Goal: Information Seeking & Learning: Learn about a topic

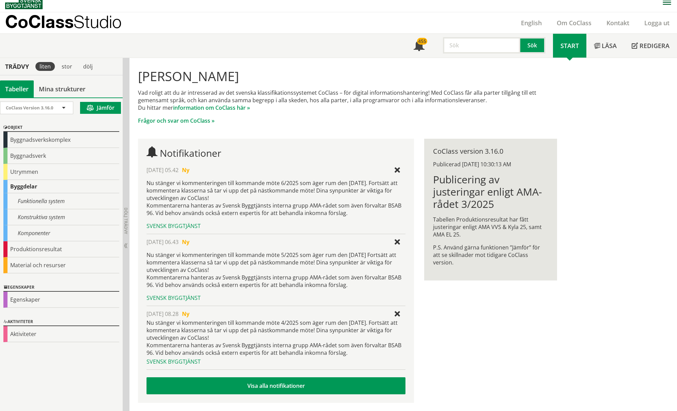
scroll to position [6, 0]
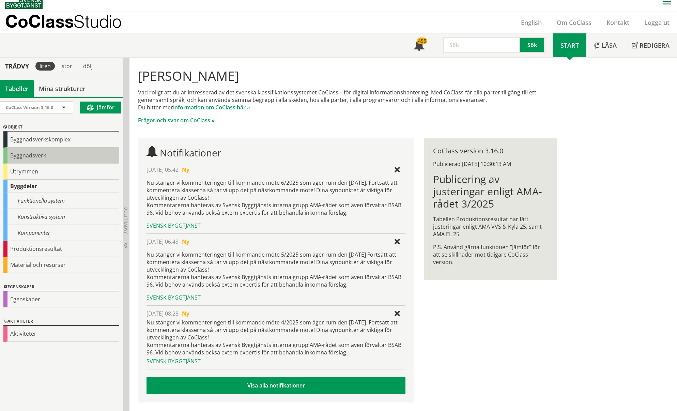
click at [30, 158] on div "Byggnadsverk" at bounding box center [61, 155] width 116 height 16
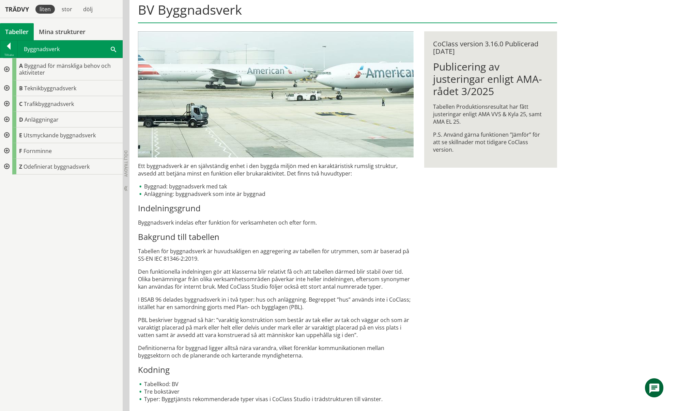
scroll to position [73, 0]
click at [6, 150] on div at bounding box center [6, 150] width 12 height 16
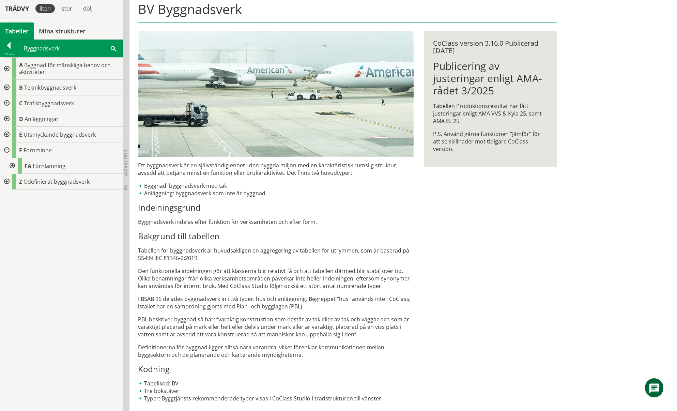
click at [8, 151] on div at bounding box center [6, 150] width 12 height 16
click at [7, 89] on div at bounding box center [6, 88] width 12 height 16
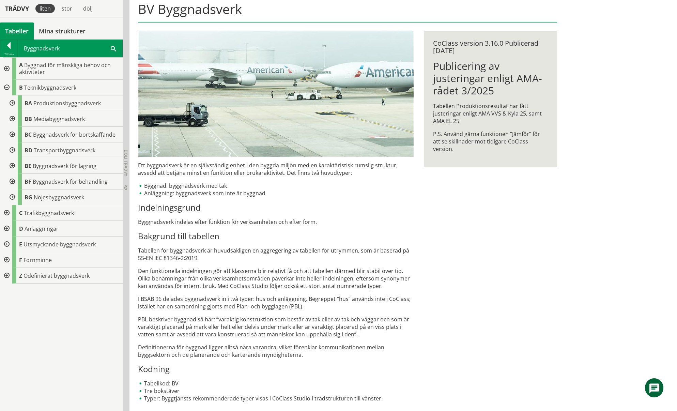
click at [14, 103] on div at bounding box center [11, 103] width 12 height 16
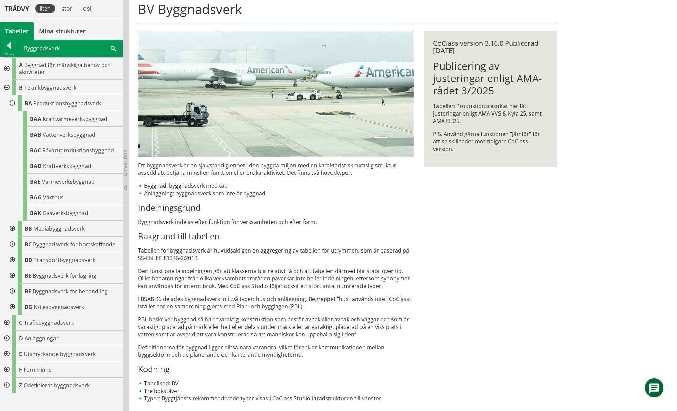
click at [12, 226] on div at bounding box center [11, 229] width 12 height 16
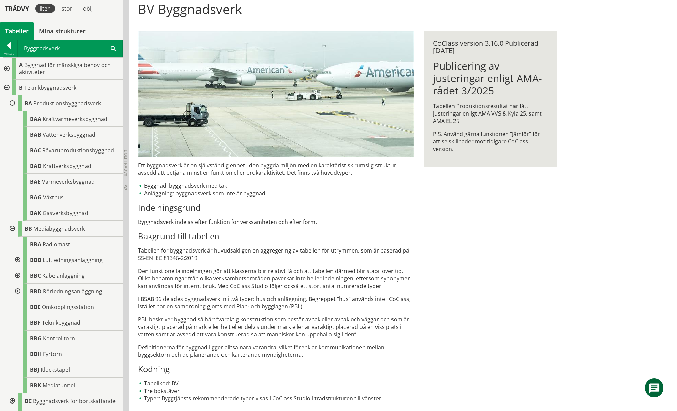
click at [11, 102] on div at bounding box center [11, 103] width 12 height 16
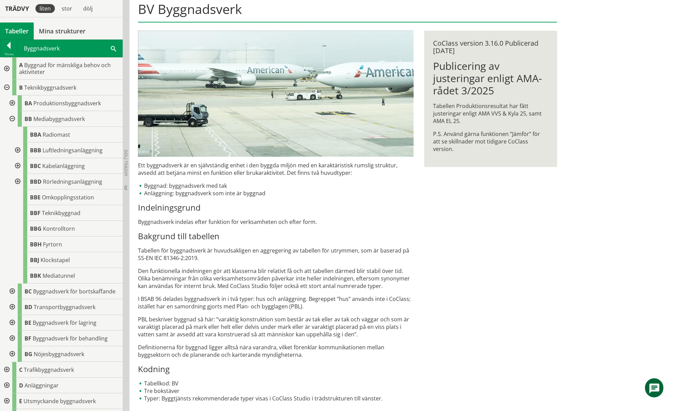
click at [7, 87] on div at bounding box center [6, 88] width 12 height 16
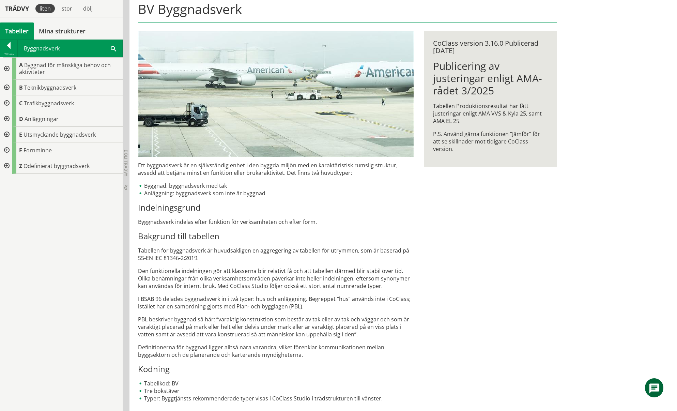
click at [7, 69] on div at bounding box center [6, 69] width 12 height 22
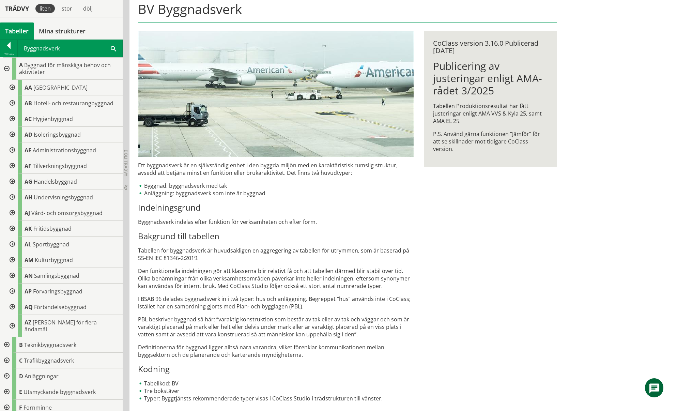
click at [13, 227] on div at bounding box center [11, 229] width 12 height 16
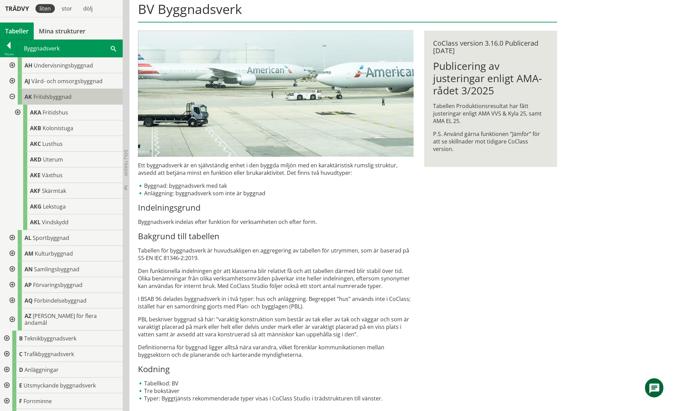
scroll to position [139, 0]
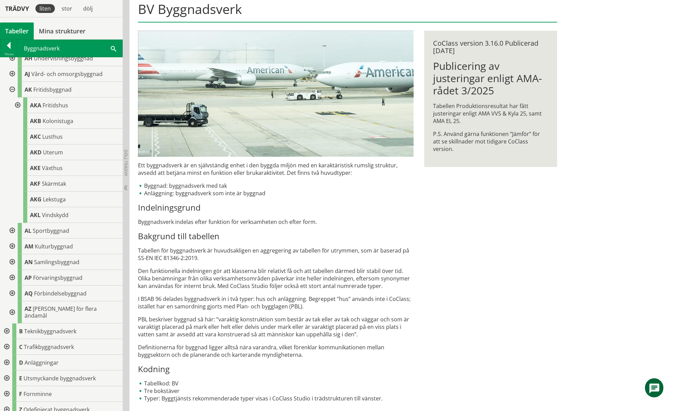
click at [10, 90] on div at bounding box center [11, 90] width 12 height 16
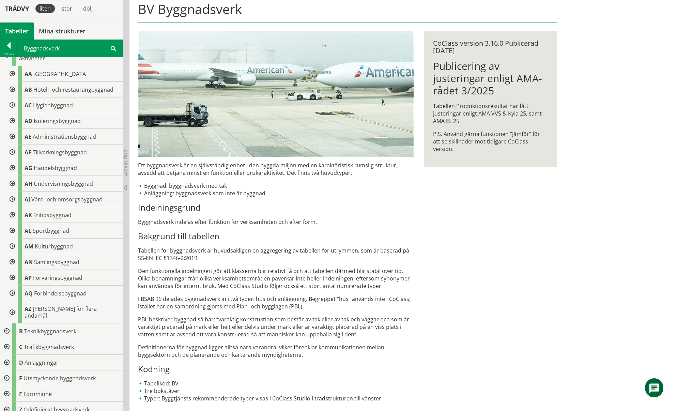
click at [10, 229] on div at bounding box center [11, 231] width 12 height 16
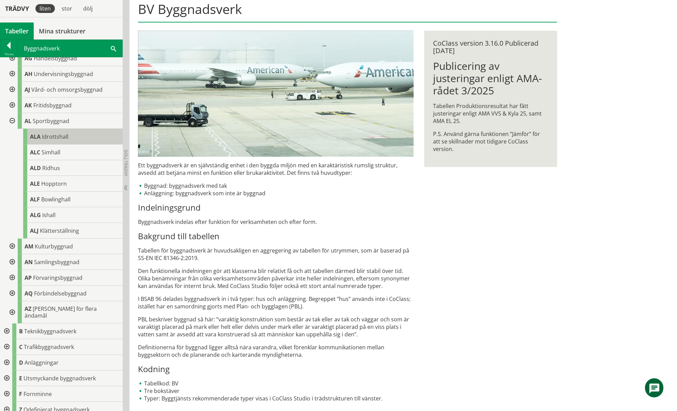
click at [42, 136] on span "Idrottshall" at bounding box center [55, 136] width 27 height 7
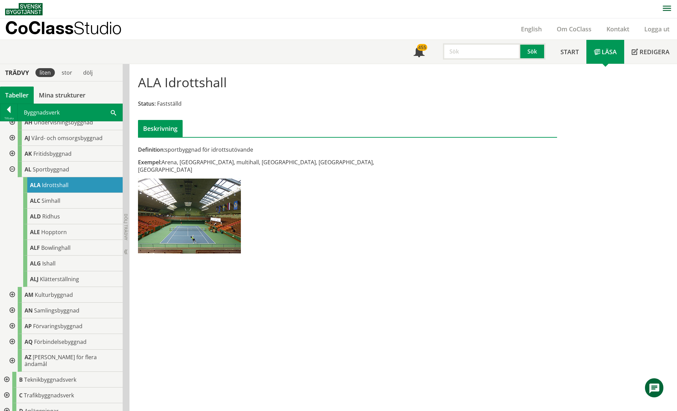
click at [11, 169] on div at bounding box center [11, 169] width 12 height 16
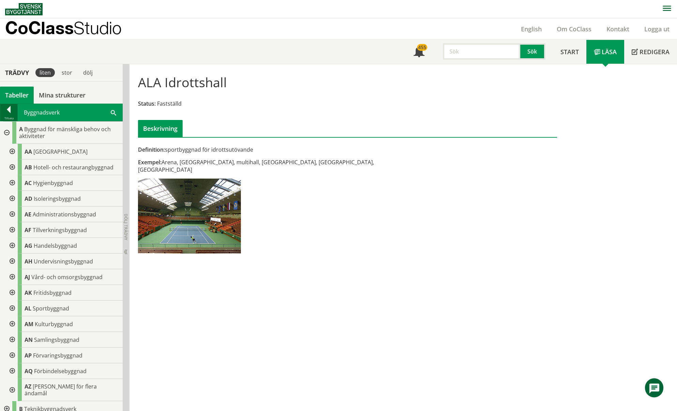
click at [12, 113] on div at bounding box center [8, 111] width 17 height 10
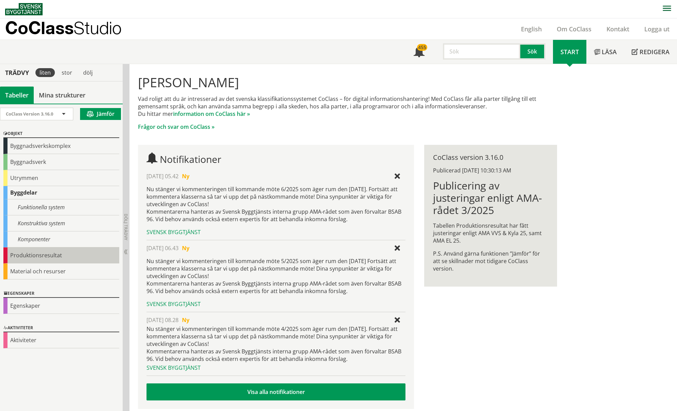
click at [39, 254] on div "Produktionsresultat" at bounding box center [61, 255] width 116 height 16
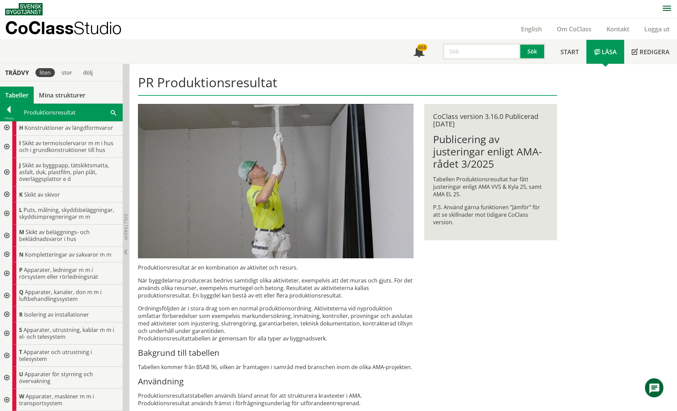
scroll to position [129, 0]
click at [4, 333] on div at bounding box center [6, 333] width 12 height 22
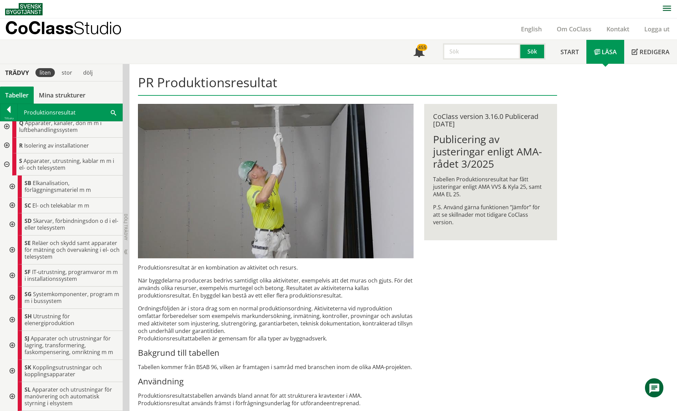
click at [11, 250] on div at bounding box center [11, 249] width 12 height 29
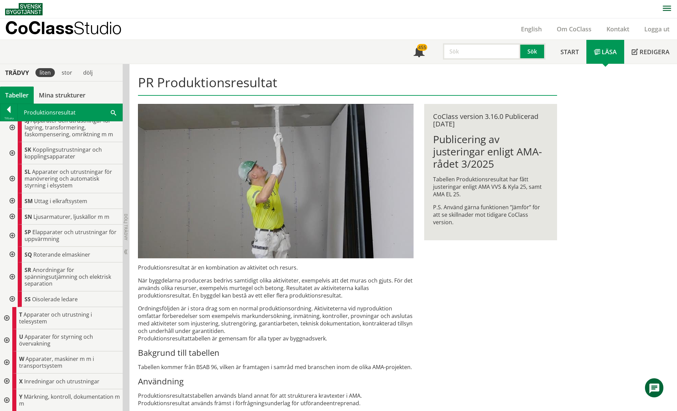
scroll to position [727, 0]
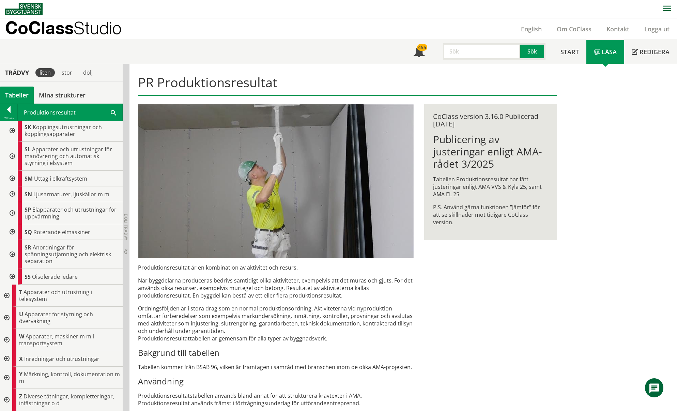
click at [11, 315] on div at bounding box center [6, 317] width 12 height 22
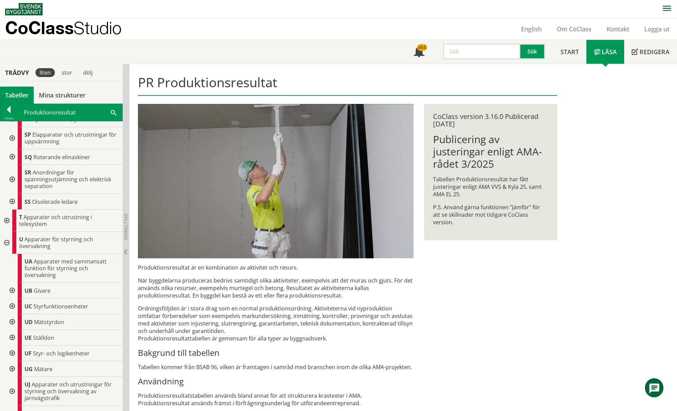
scroll to position [802, 0]
click at [14, 289] on div at bounding box center [11, 290] width 12 height 16
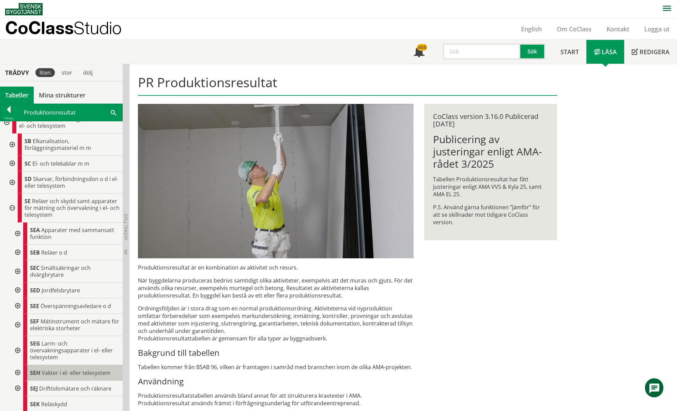
scroll to position [0, 0]
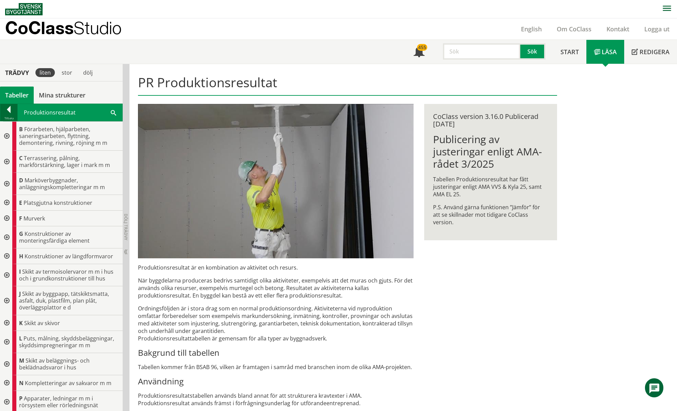
click at [7, 113] on div at bounding box center [8, 111] width 17 height 10
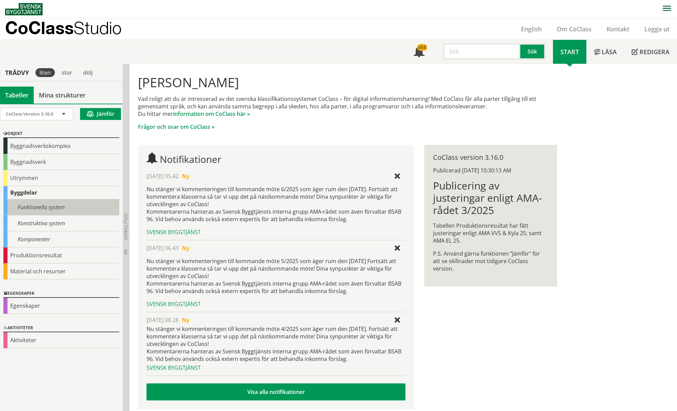
click at [35, 208] on div "Funktionella system" at bounding box center [61, 207] width 116 height 16
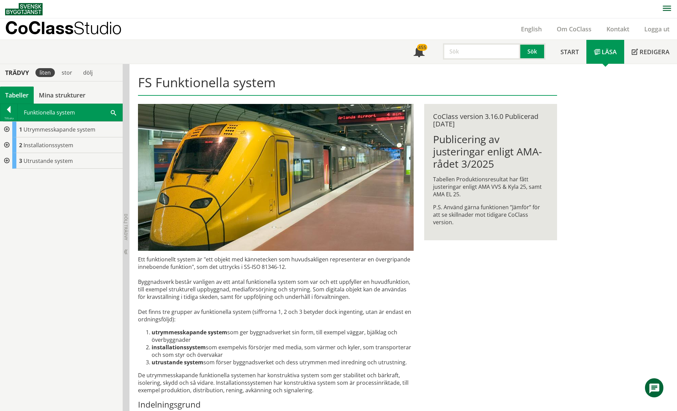
click at [11, 147] on div at bounding box center [6, 145] width 12 height 16
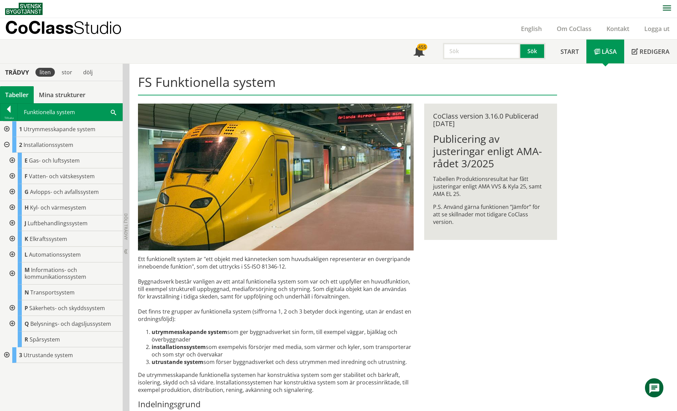
scroll to position [1, 0]
click at [8, 110] on div at bounding box center [8, 110] width 17 height 10
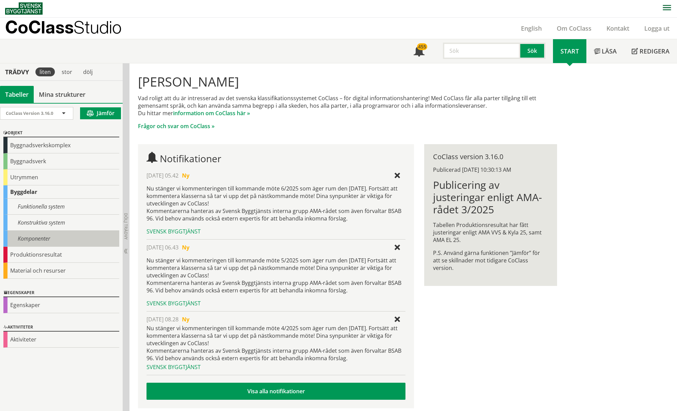
click at [26, 237] on div "Komponenter" at bounding box center [61, 239] width 116 height 16
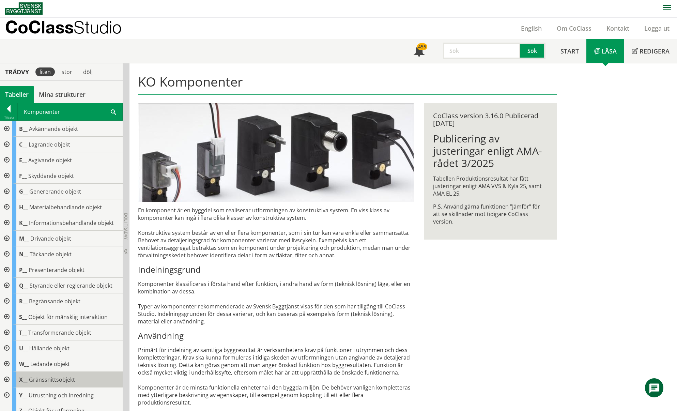
scroll to position [14, 0]
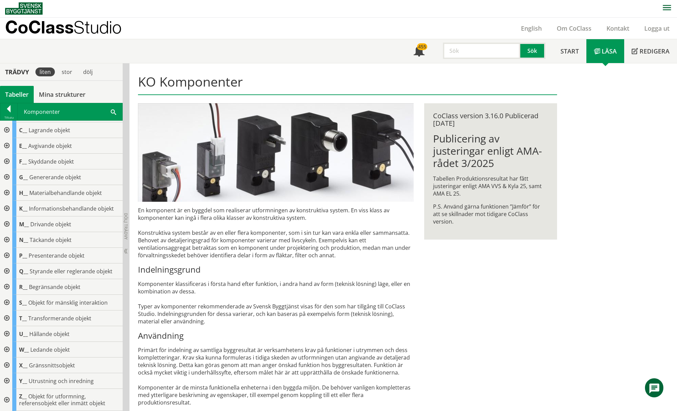
click at [7, 365] on div at bounding box center [6, 365] width 12 height 16
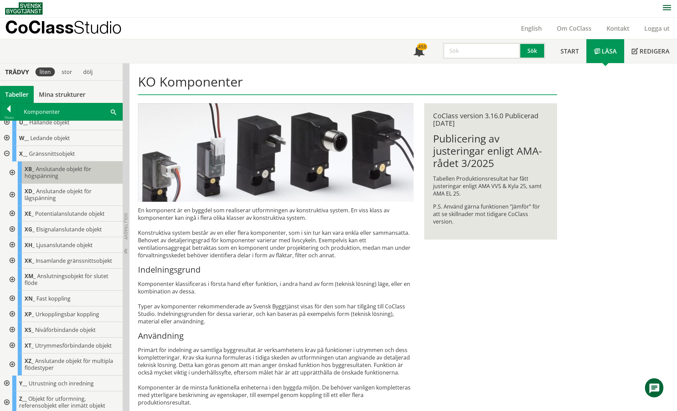
scroll to position [228, 0]
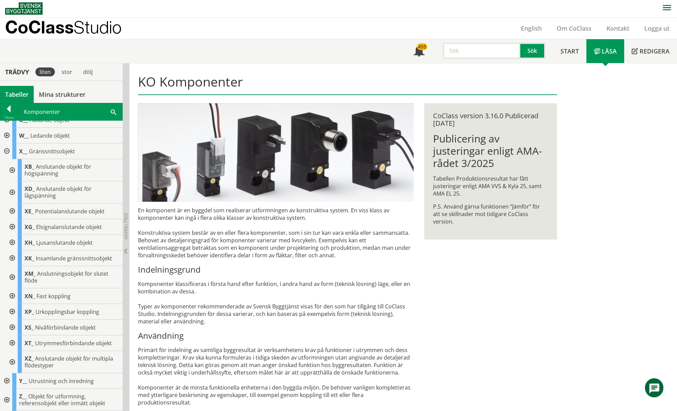
click at [12, 295] on div at bounding box center [11, 296] width 12 height 16
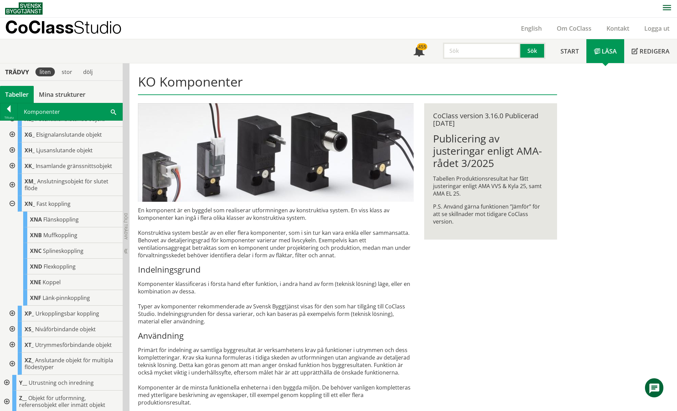
scroll to position [322, 0]
click at [11, 202] on div at bounding box center [11, 202] width 12 height 16
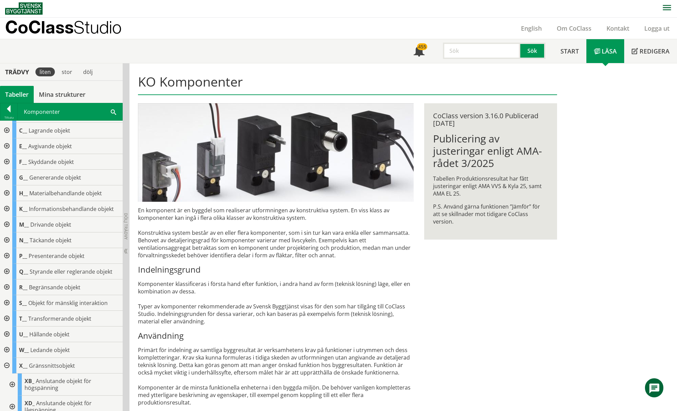
scroll to position [0, 0]
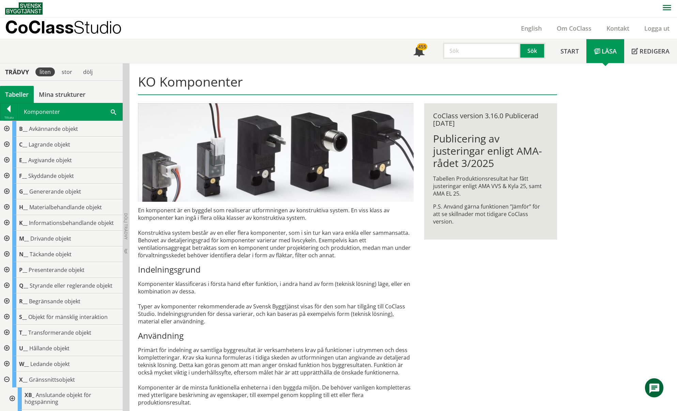
click at [7, 129] on div at bounding box center [6, 129] width 12 height 16
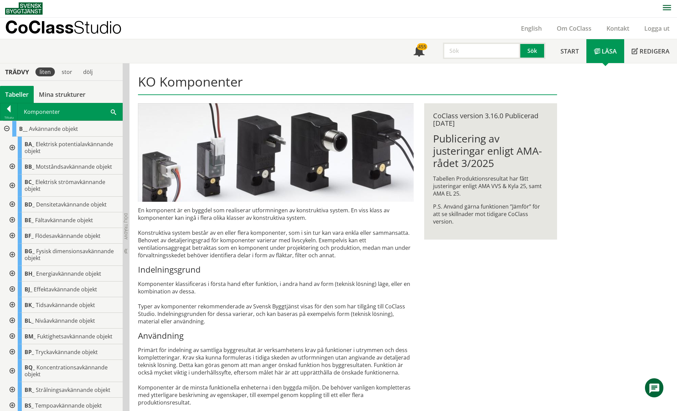
click at [15, 273] on div at bounding box center [11, 274] width 12 height 16
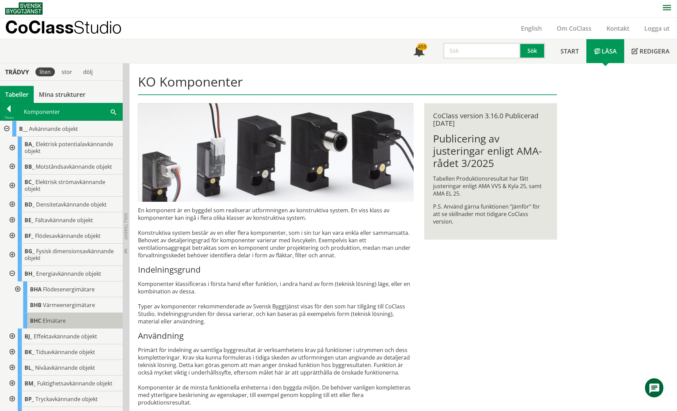
click at [58, 324] on span "Elmätare" at bounding box center [54, 320] width 23 height 7
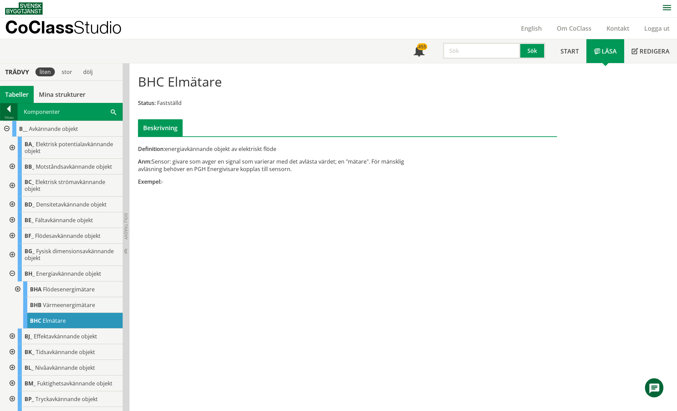
click at [10, 110] on div at bounding box center [8, 110] width 17 height 10
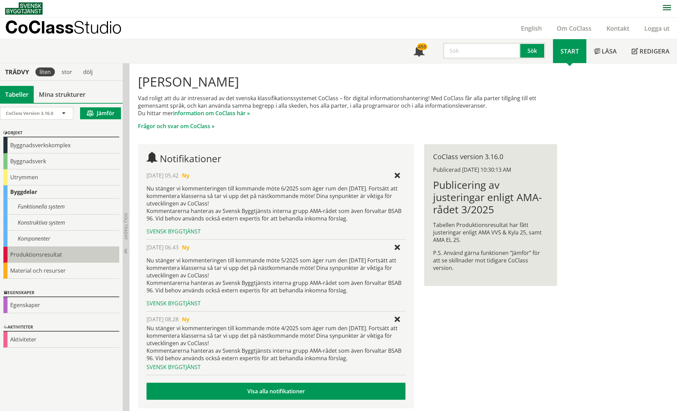
click at [52, 255] on div "Produktionsresultat" at bounding box center [61, 255] width 116 height 16
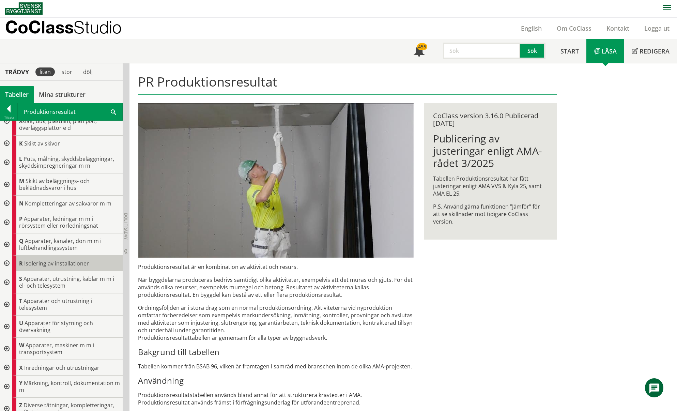
scroll to position [188, 0]
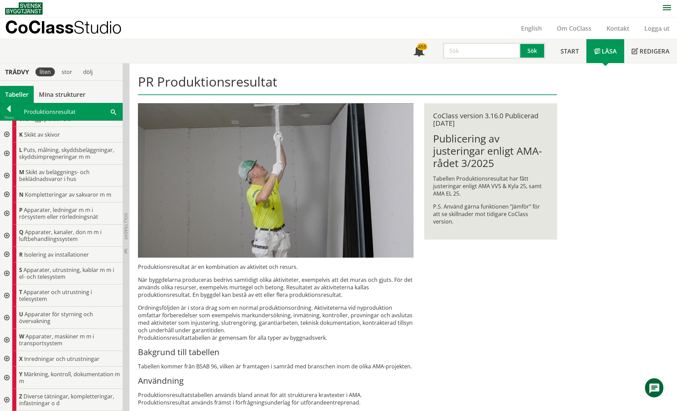
click at [9, 319] on div at bounding box center [6, 317] width 12 height 22
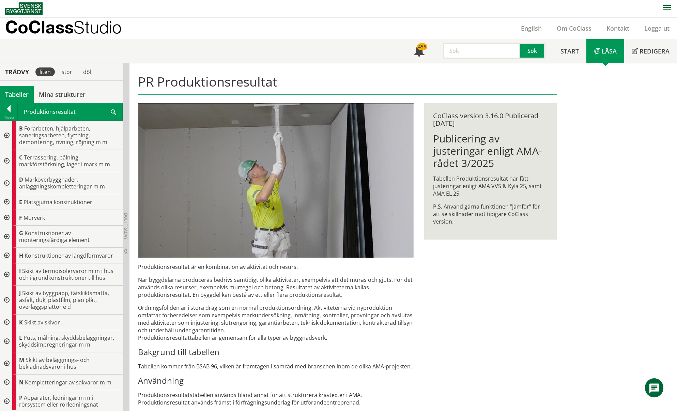
scroll to position [0, 0]
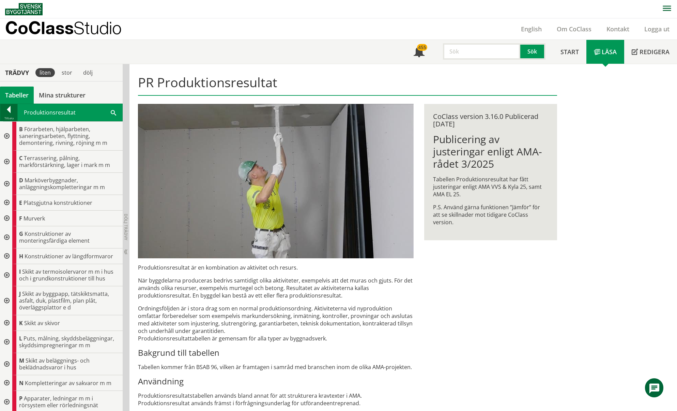
click at [11, 108] on div at bounding box center [8, 111] width 17 height 10
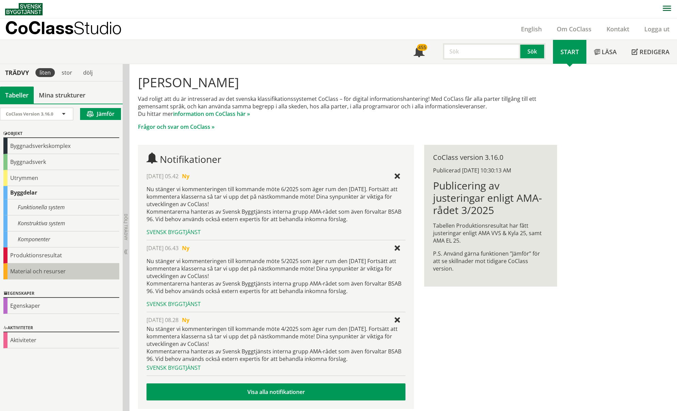
click at [35, 271] on div "Material och resurser" at bounding box center [61, 271] width 116 height 16
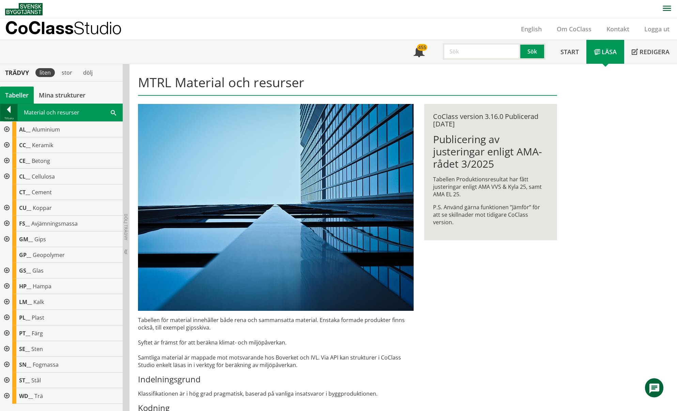
click at [5, 109] on div at bounding box center [8, 111] width 17 height 10
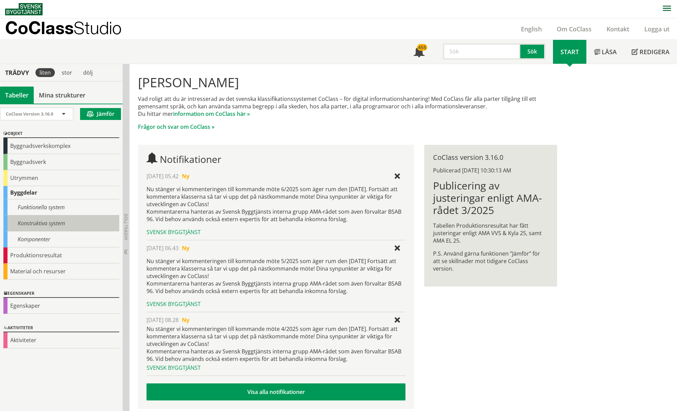
click at [52, 225] on div "Konstruktiva system" at bounding box center [61, 223] width 116 height 16
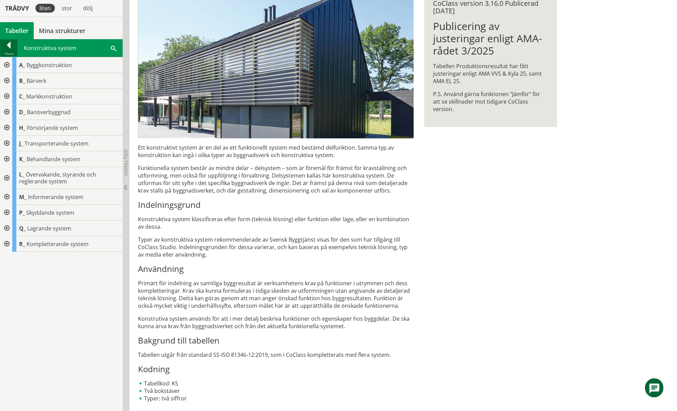
scroll to position [113, 0]
click at [12, 47] on div at bounding box center [8, 47] width 17 height 10
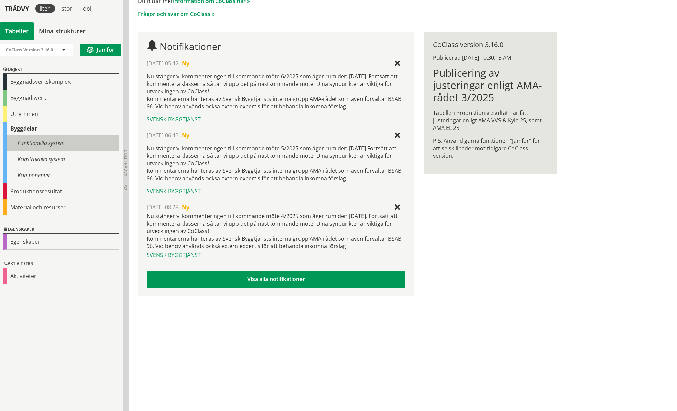
click at [50, 144] on div "Funktionella system" at bounding box center [61, 143] width 116 height 16
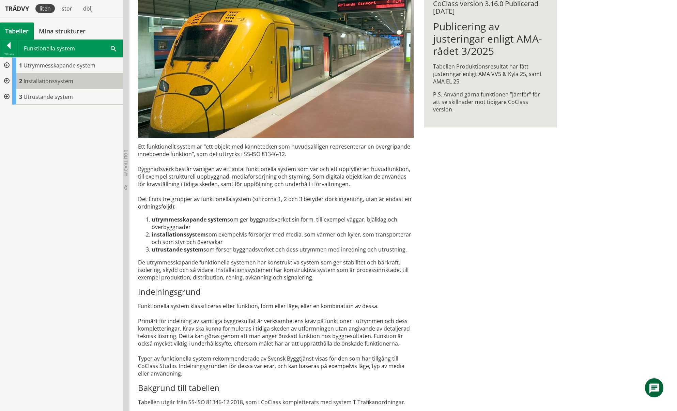
click at [51, 82] on span "Installationssystem" at bounding box center [48, 80] width 50 height 7
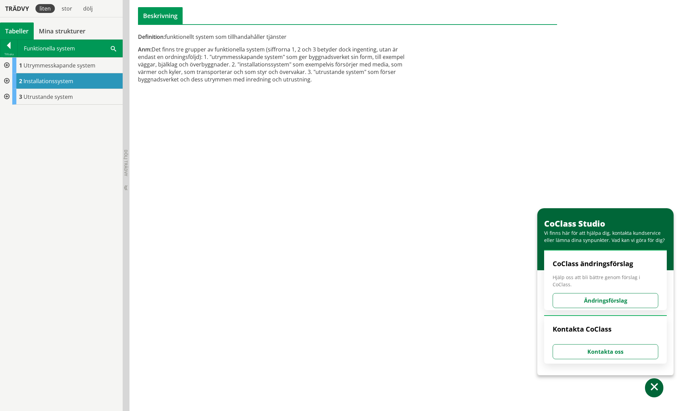
click at [7, 83] on div at bounding box center [6, 81] width 12 height 16
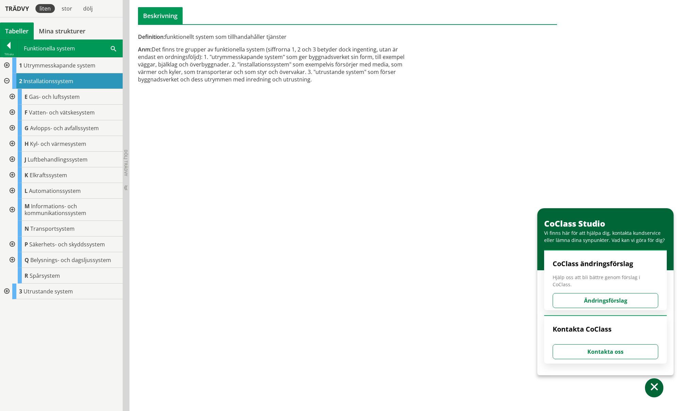
click at [12, 188] on div at bounding box center [11, 191] width 12 height 16
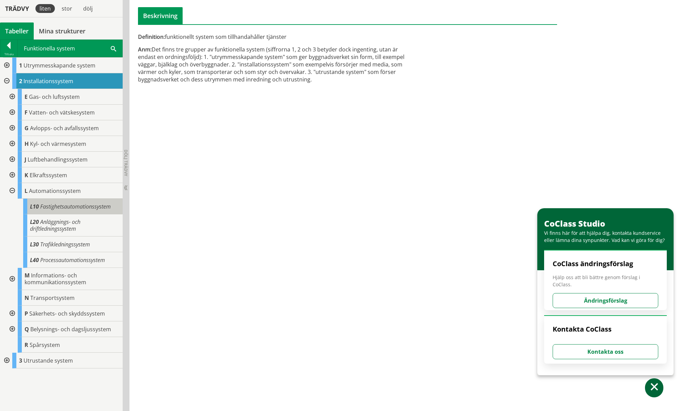
click at [46, 207] on span "Fastighetsautomationssystem" at bounding box center [75, 206] width 70 height 7
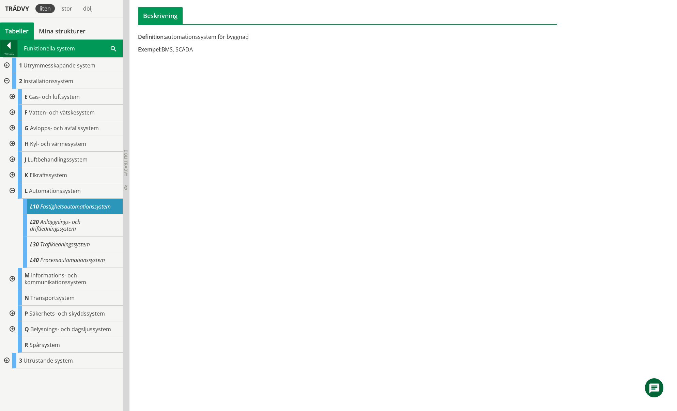
click at [13, 54] on div "Tillbaka" at bounding box center [8, 53] width 17 height 5
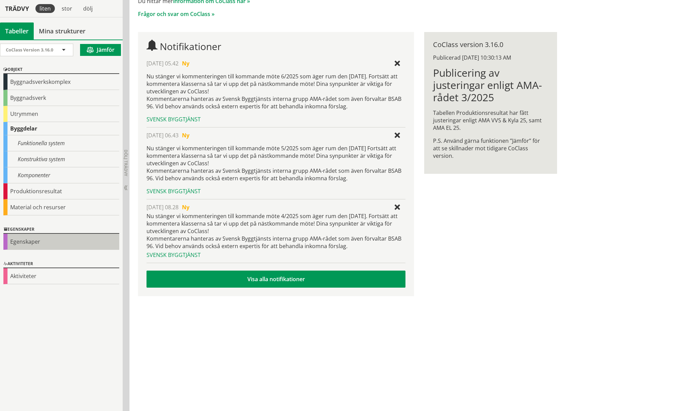
click at [49, 247] on div "Egenskaper" at bounding box center [61, 242] width 116 height 16
